Goal: Navigation & Orientation: Find specific page/section

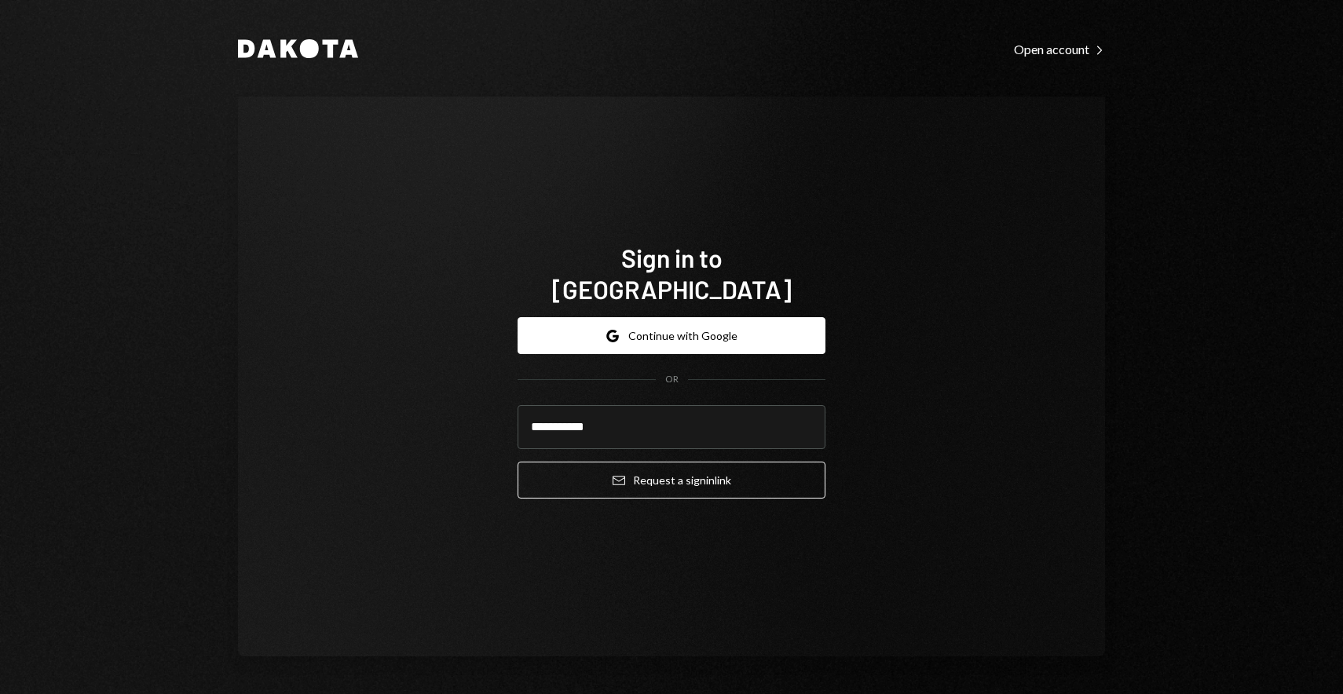
type input "**********"
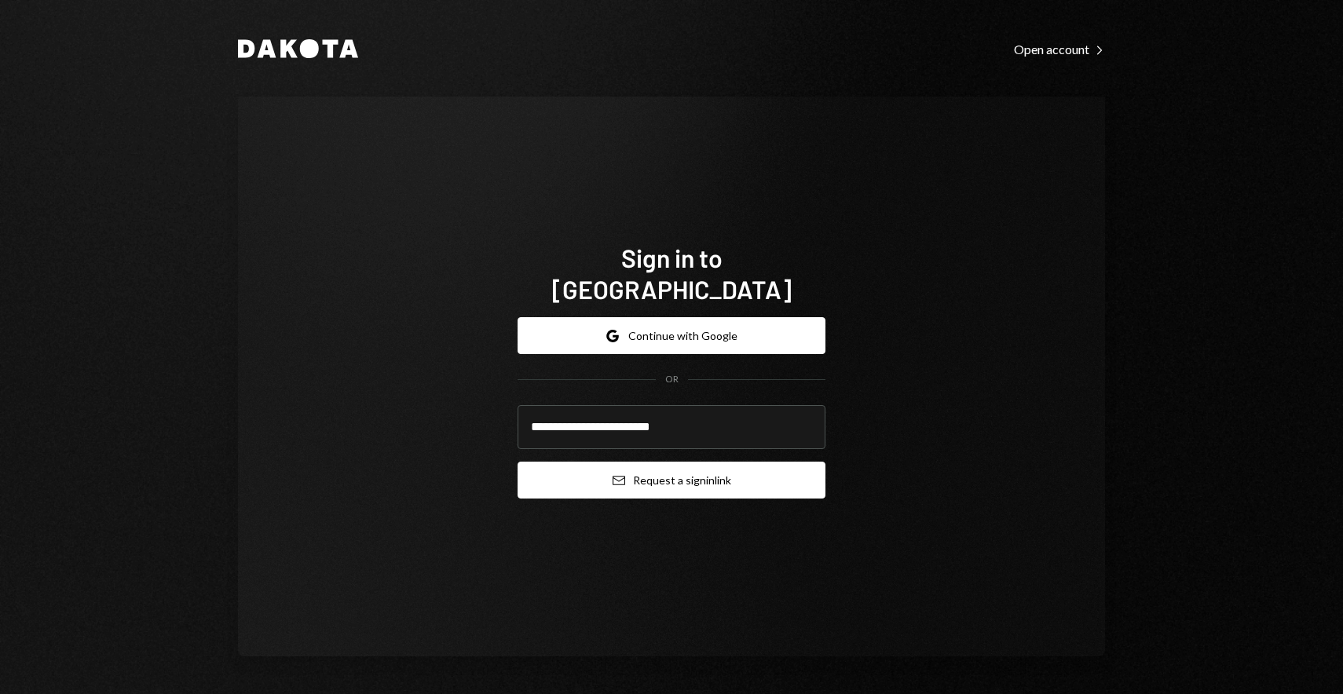
click at [775, 462] on button "Email Request a sign in link" at bounding box center [672, 480] width 308 height 37
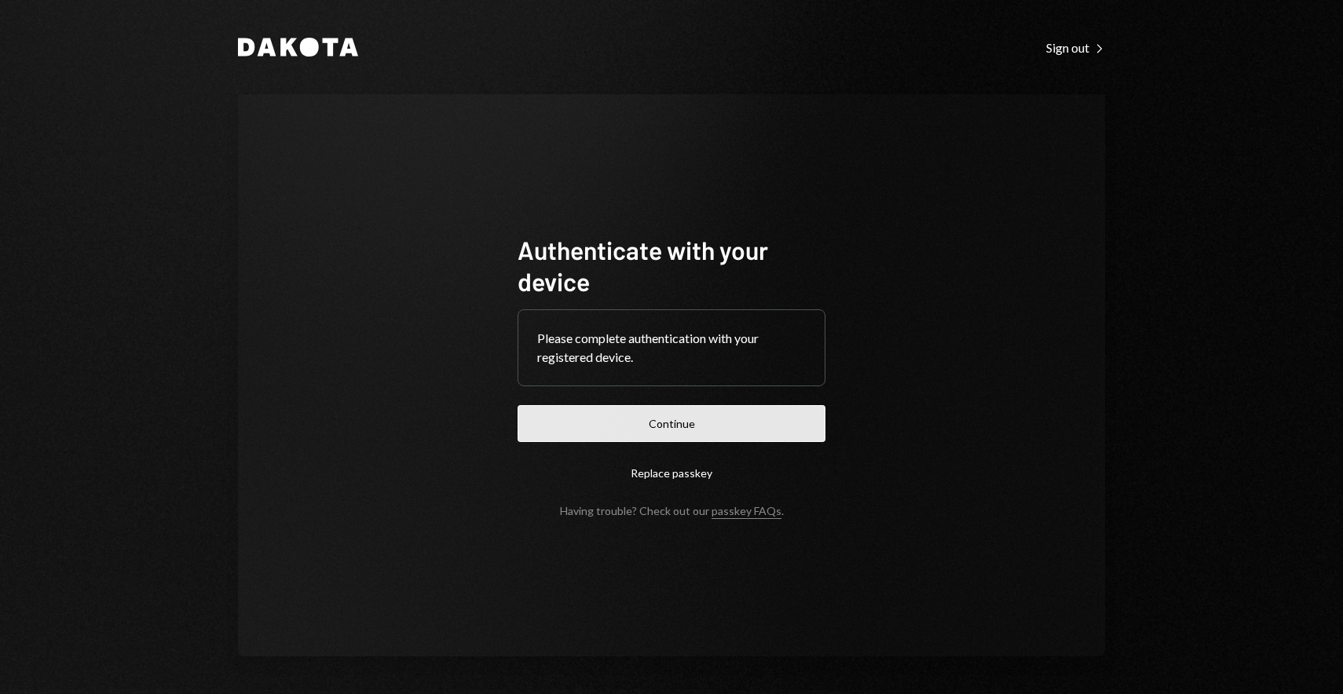
click at [691, 424] on button "Continue" at bounding box center [672, 423] width 308 height 37
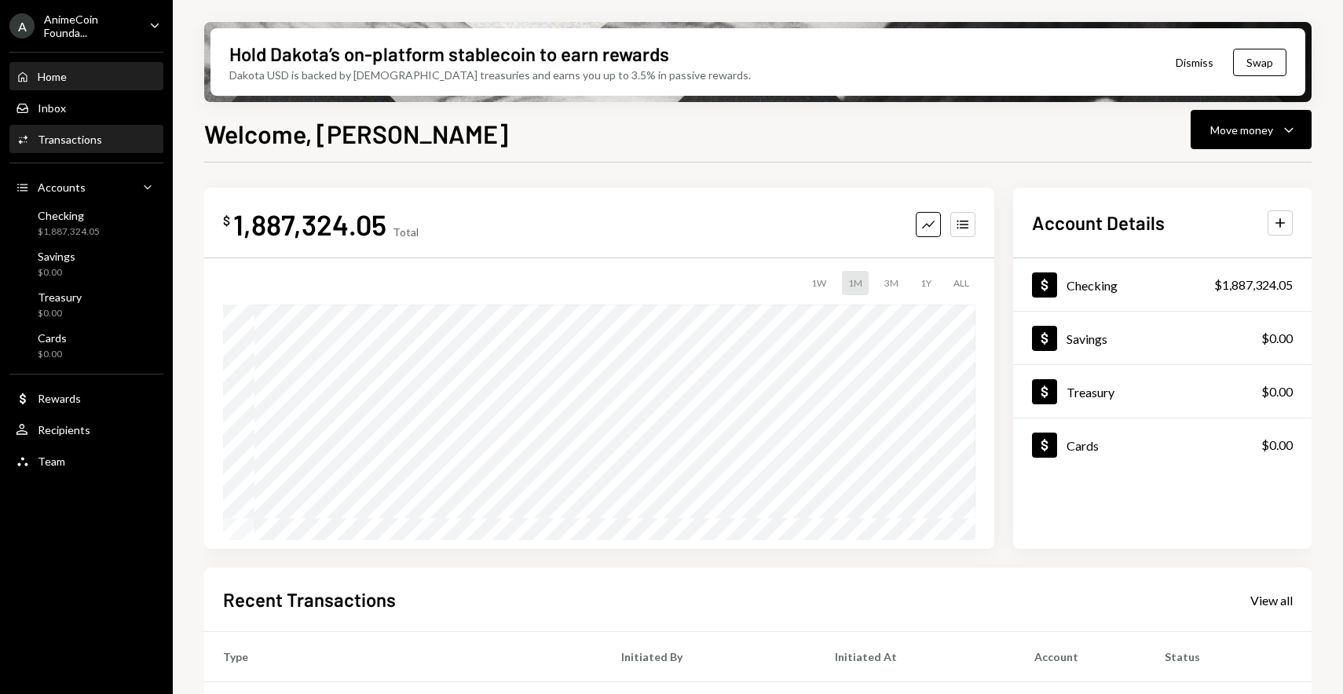
click at [115, 130] on div "Activities Transactions" at bounding box center [86, 139] width 141 height 27
